Goal: Check status: Check status

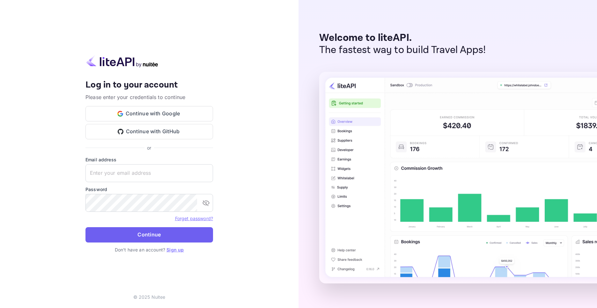
type input "[EMAIL_ADDRESS][DOMAIN_NAME]"
drag, startPoint x: 155, startPoint y: 232, endPoint x: 155, endPoint y: 236, distance: 3.9
click at [155, 232] on button "Continue" at bounding box center [150, 234] width 128 height 15
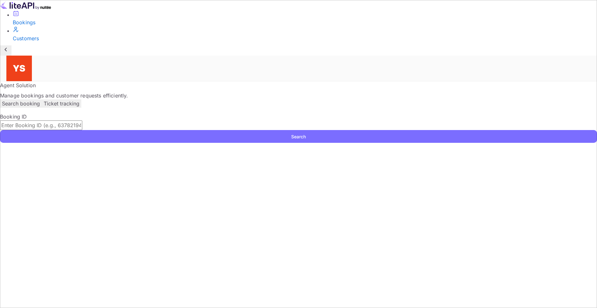
click at [165, 113] on div "Booking ID ​ Search" at bounding box center [298, 128] width 597 height 30
click at [178, 113] on form "Booking ID ​ Search" at bounding box center [298, 128] width 597 height 30
click at [82, 120] on input "text" at bounding box center [41, 125] width 82 height 10
paste input "9504372"
type input "9504372"
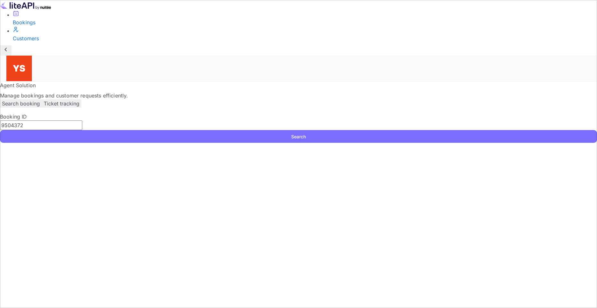
click at [441, 130] on button "Search" at bounding box center [298, 136] width 597 height 13
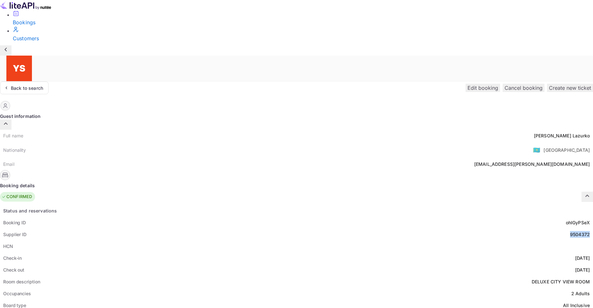
drag, startPoint x: 328, startPoint y: 169, endPoint x: 307, endPoint y: 169, distance: 20.4
click at [307, 228] on div "Supplier ID 9504372" at bounding box center [296, 234] width 593 height 12
copy div "9504372"
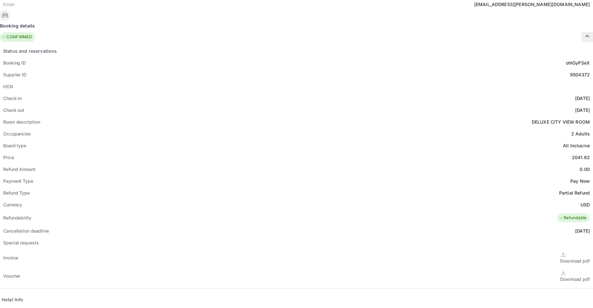
scroll to position [96, 0]
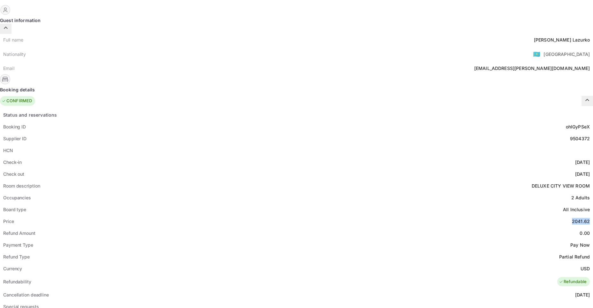
drag, startPoint x: 330, startPoint y: 155, endPoint x: 309, endPoint y: 155, distance: 20.1
click at [309, 215] on div "Price 2041.62" at bounding box center [296, 221] width 593 height 12
copy div "2041.62"
drag, startPoint x: 331, startPoint y: 206, endPoint x: 325, endPoint y: 168, distance: 37.8
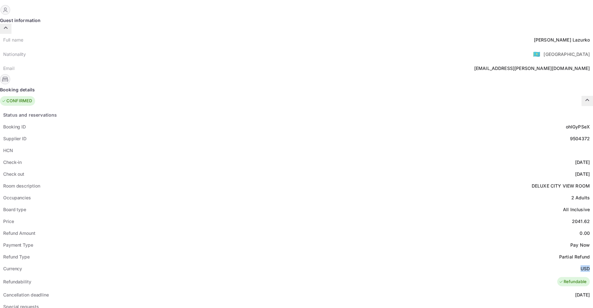
click at [317, 262] on div "Currency USD" at bounding box center [296, 268] width 593 height 12
copy div "USD"
